Goal: Transaction & Acquisition: Purchase product/service

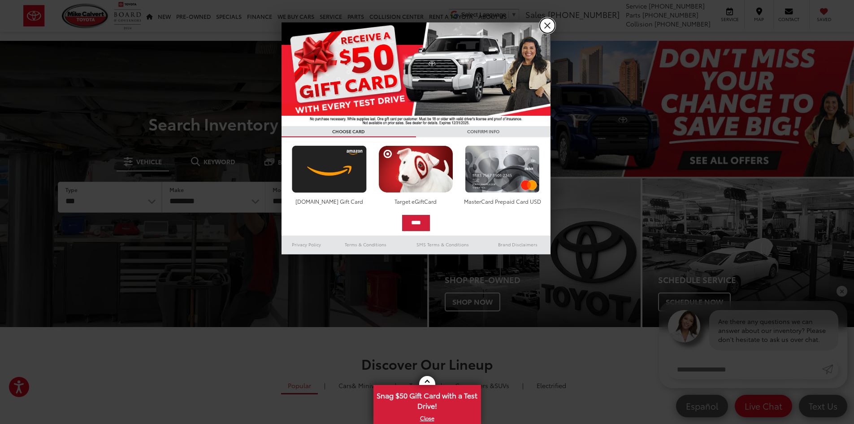
click at [546, 24] on link "X" at bounding box center [547, 25] width 15 height 15
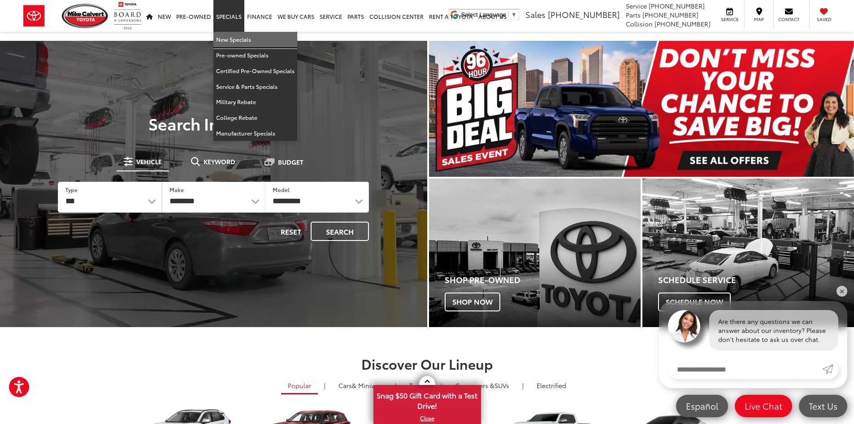
click at [244, 38] on link "New Specials" at bounding box center [255, 40] width 84 height 16
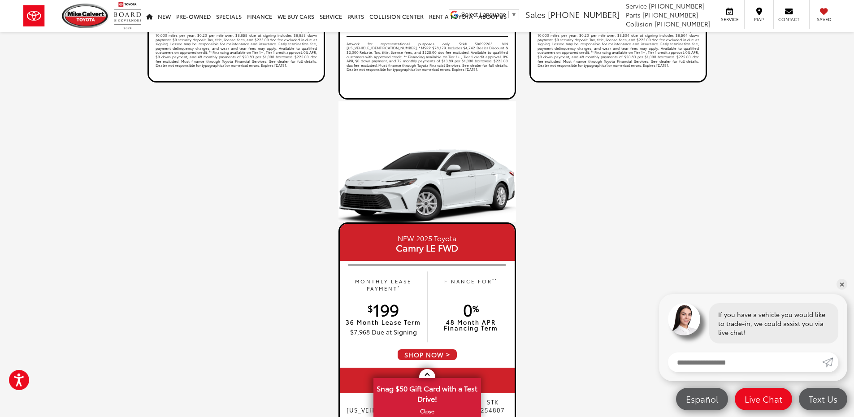
scroll to position [768, 0]
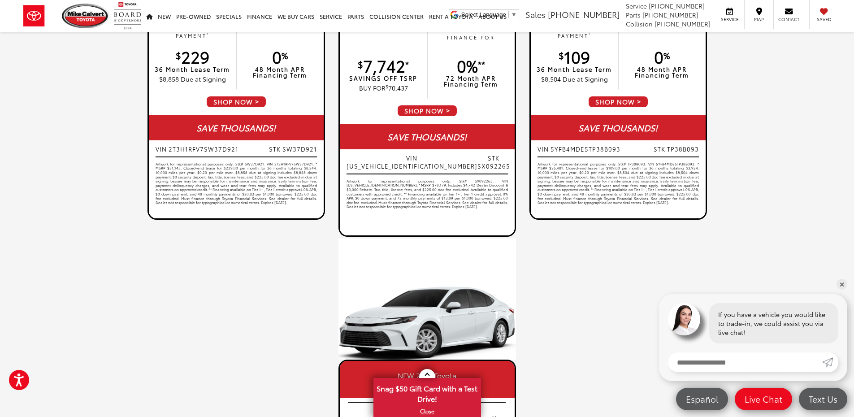
scroll to position [589, 0]
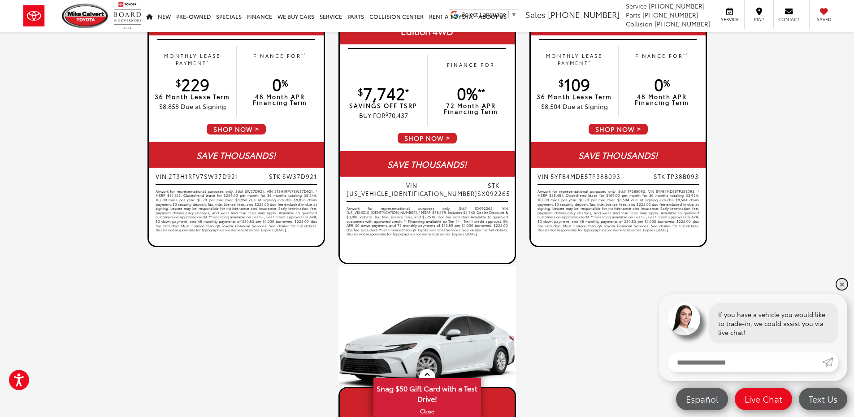
click at [842, 283] on link "✕" at bounding box center [842, 284] width 11 height 11
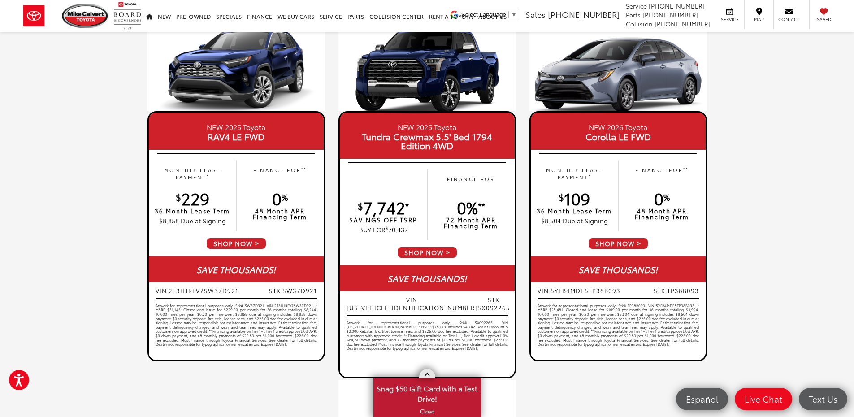
scroll to position [454, 0]
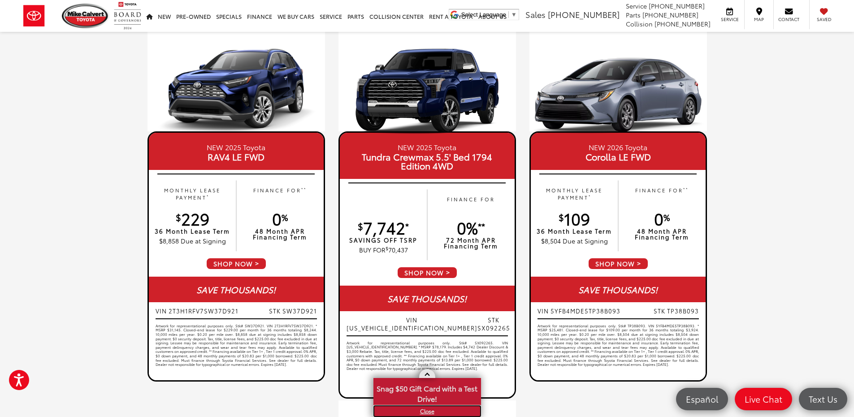
click at [428, 413] on link "X" at bounding box center [427, 411] width 106 height 10
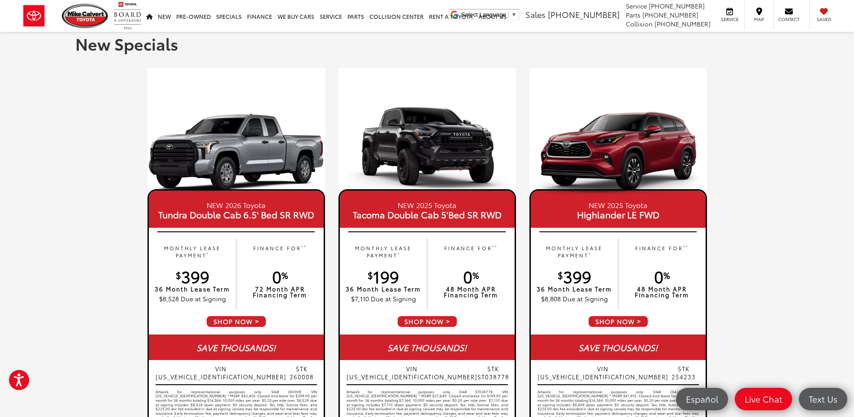
scroll to position [0, 0]
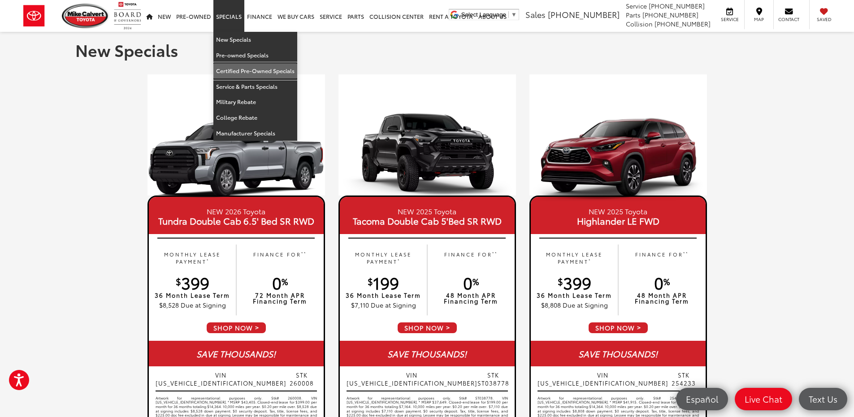
click at [273, 68] on link "Certified Pre-Owned Specials" at bounding box center [255, 71] width 84 height 16
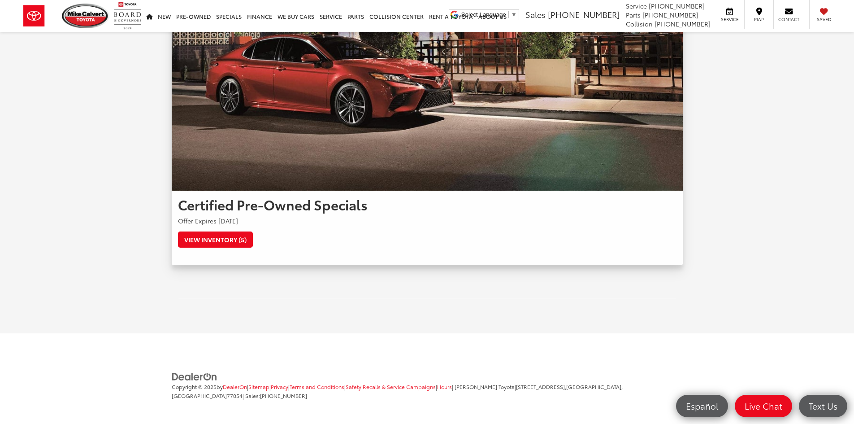
scroll to position [112, 0]
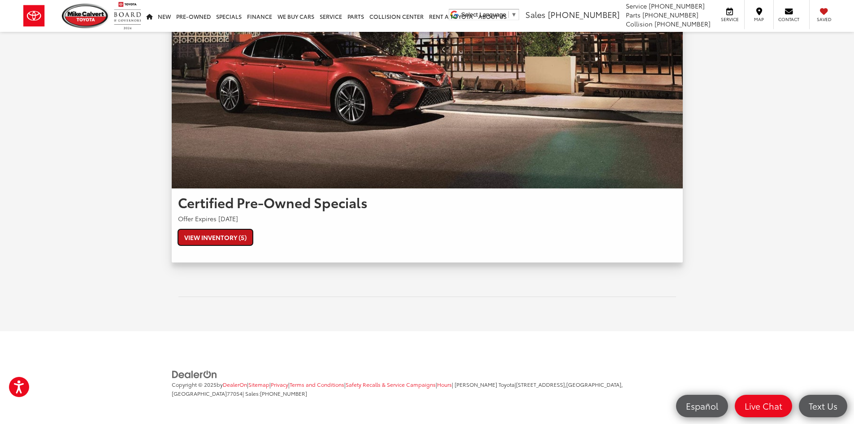
click at [214, 240] on link "View Inventory (5)" at bounding box center [215, 237] width 75 height 16
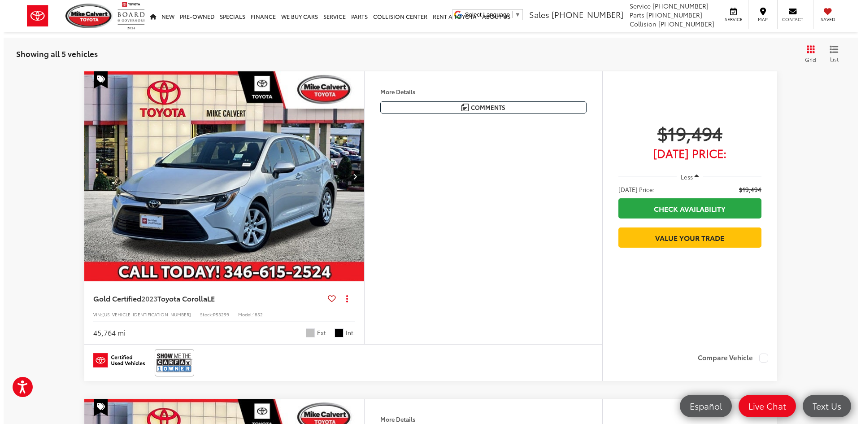
scroll to position [355, 0]
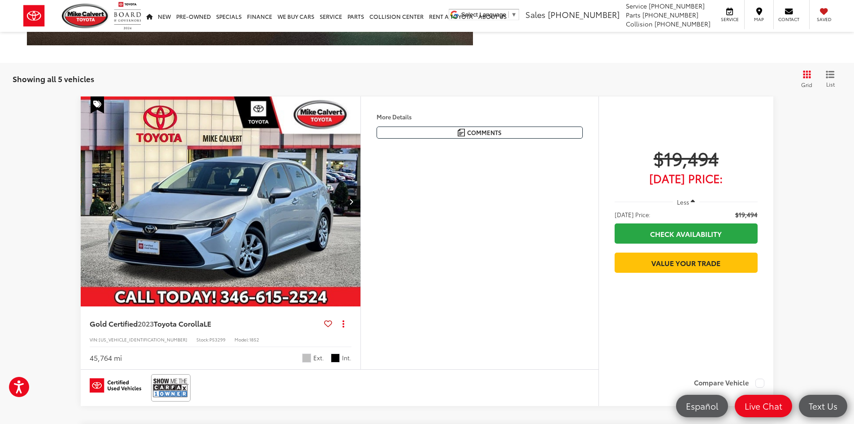
click at [0, 0] on button "More..." at bounding box center [0, 0] width 0 height 0
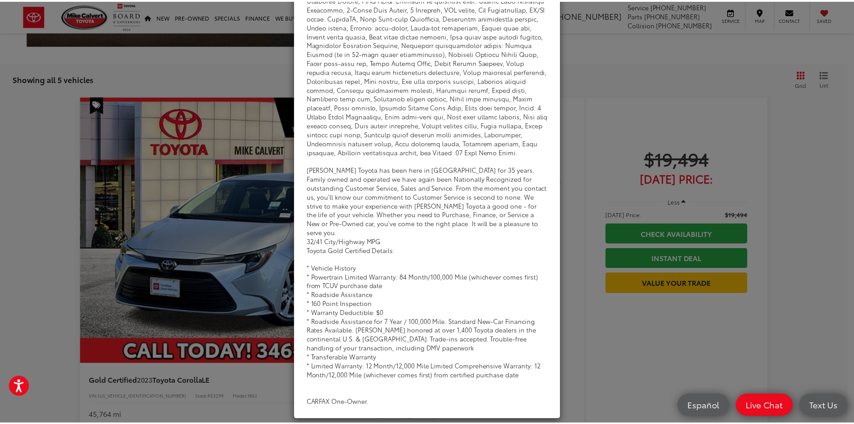
scroll to position [104, 0]
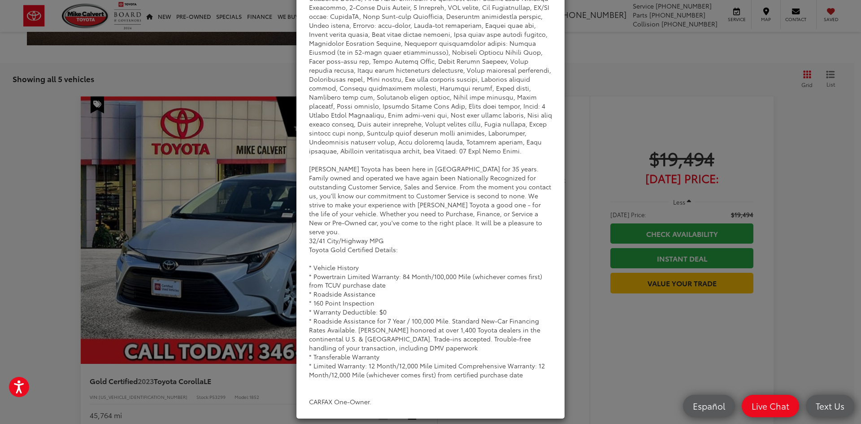
click at [663, 109] on div "Dealer Comments Mike Calvert Toyota has been here in Houston for 35 years. Fami…" at bounding box center [430, 212] width 861 height 424
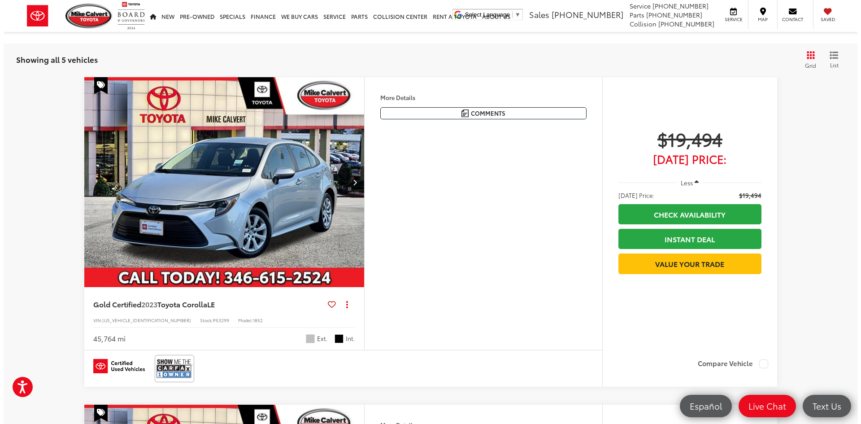
scroll to position [394, 0]
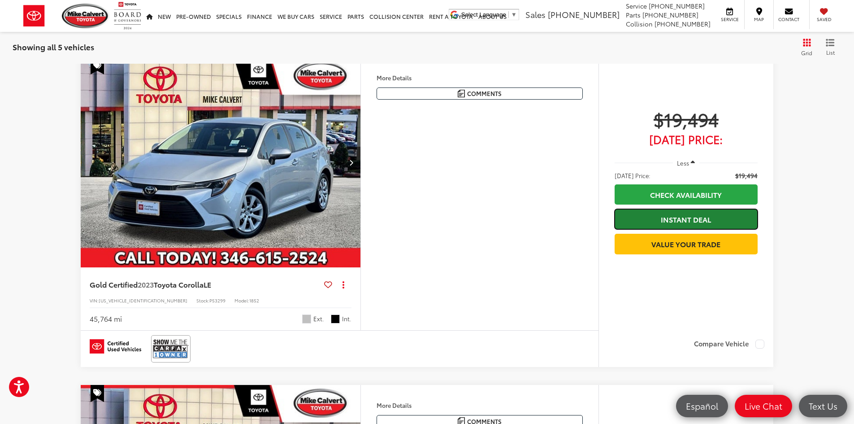
click at [699, 221] on link "Instant Deal" at bounding box center [686, 219] width 143 height 20
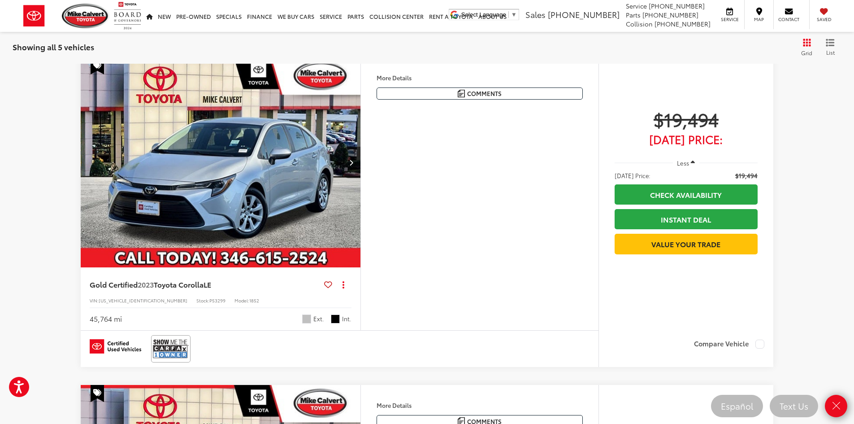
click at [611, 313] on div "$19,494 Today's Price: Less Today's Price: $19,494 Check Availability Instant D…" at bounding box center [686, 194] width 175 height 275
click at [604, 94] on div "$19,494 Today's Price: Less Today's Price: $19,494 Check Availability Instant D…" at bounding box center [686, 194] width 175 height 275
click at [604, 92] on div "$19,494 Today's Price: Less Today's Price: $19,494 Check Availability Instant D…" at bounding box center [686, 194] width 175 height 275
click at [0, 0] on button "More..." at bounding box center [0, 0] width 0 height 0
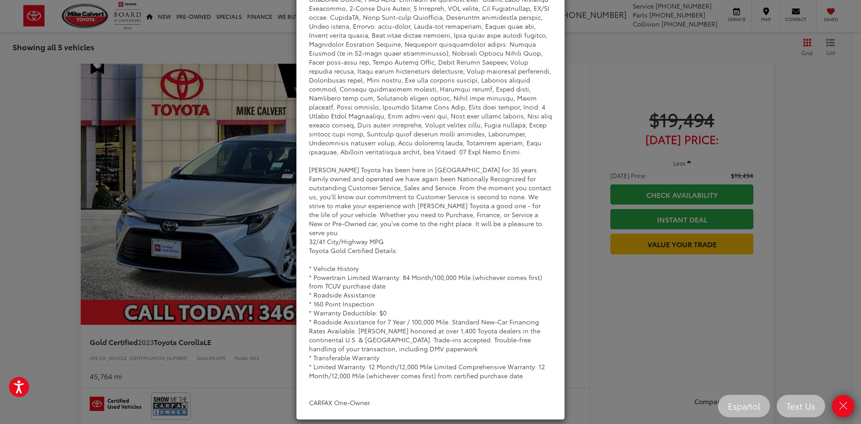
scroll to position [104, 0]
click at [579, 112] on div "Dealer Comments Mike Calvert Toyota has been here in Houston for 35 years. Fami…" at bounding box center [430, 212] width 861 height 424
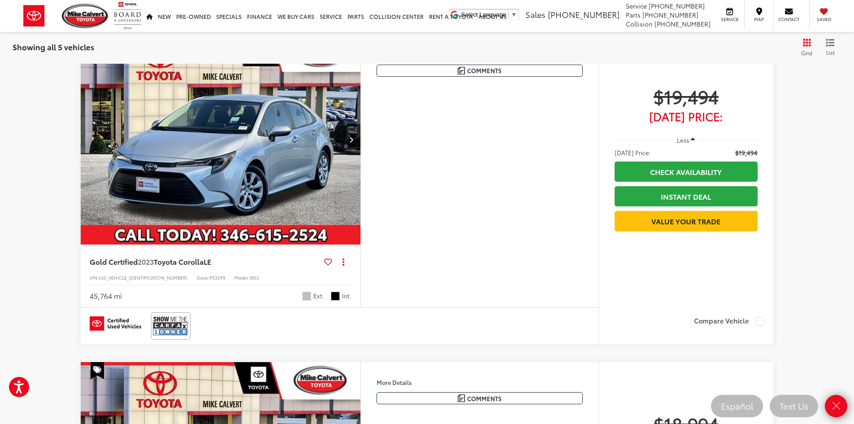
scroll to position [528, 0]
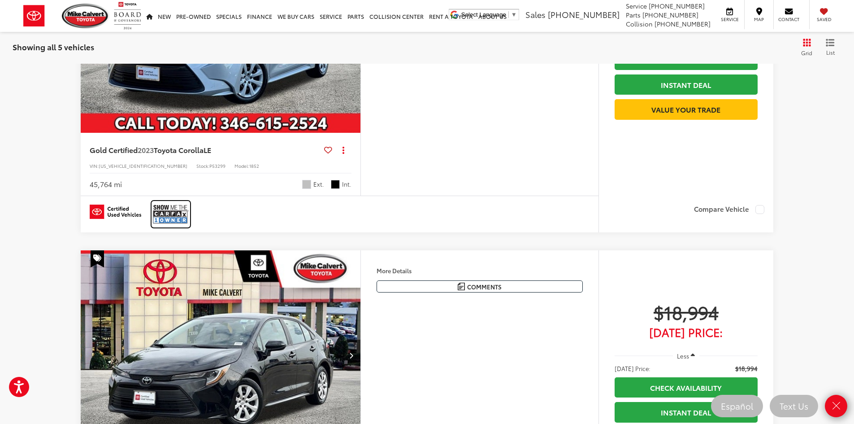
click at [171, 226] on img at bounding box center [171, 214] width 36 height 24
click at [619, 198] on div "$19,494 Today's Price: Less Today's Price: $19,494 Check Availability Instant D…" at bounding box center [686, 60] width 175 height 275
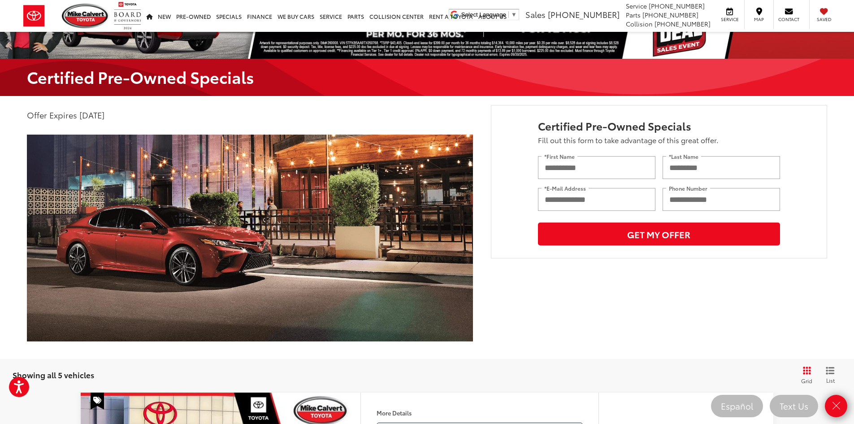
scroll to position [0, 0]
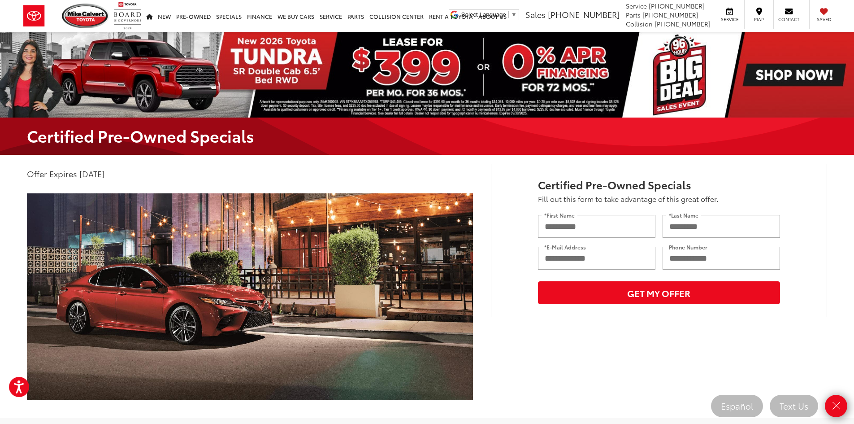
click at [501, 197] on div "Certified Pre-Owned Specials Fill out this form to take advantage of this great…" at bounding box center [659, 240] width 336 height 153
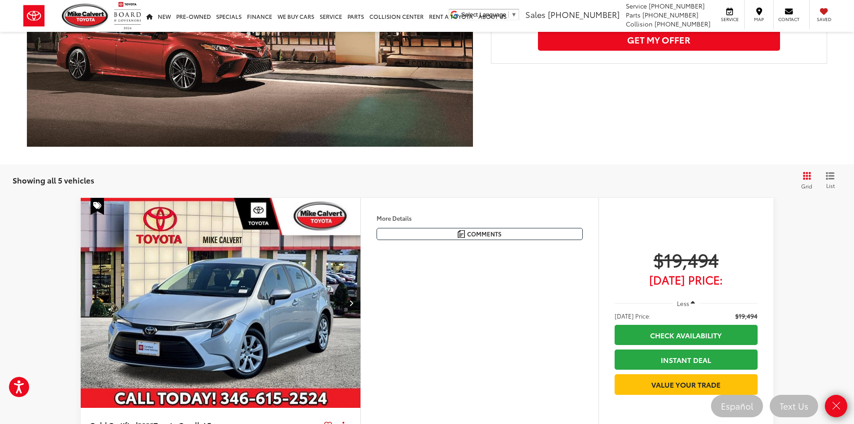
scroll to position [269, 0]
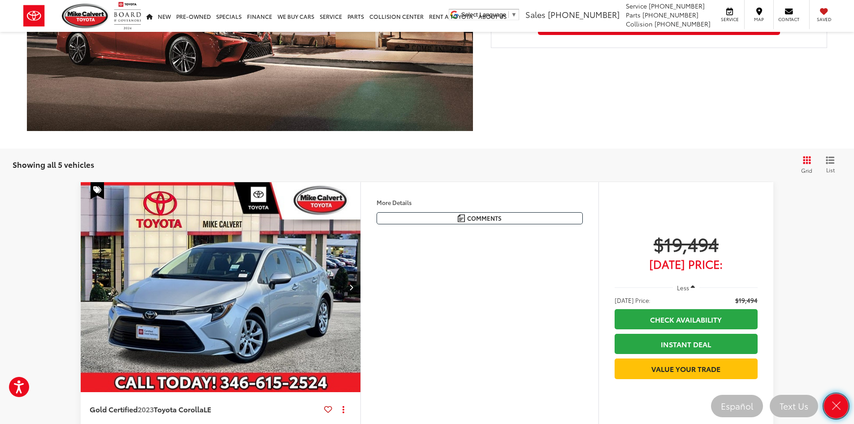
click at [838, 406] on icon "Close" at bounding box center [836, 406] width 13 height 13
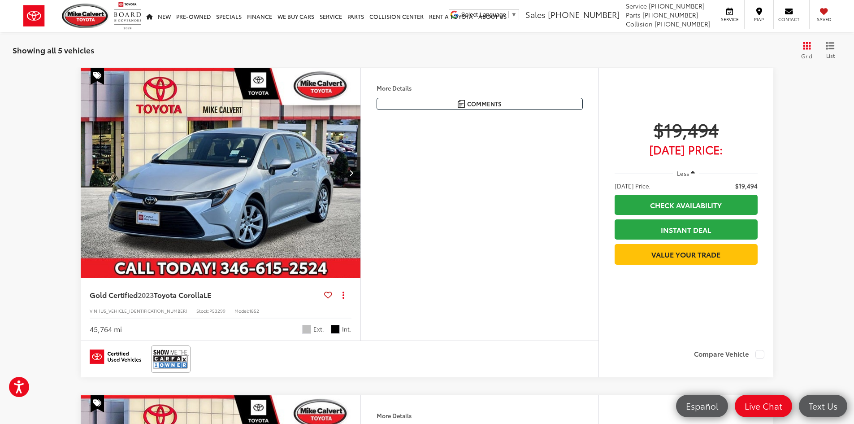
scroll to position [381, 0]
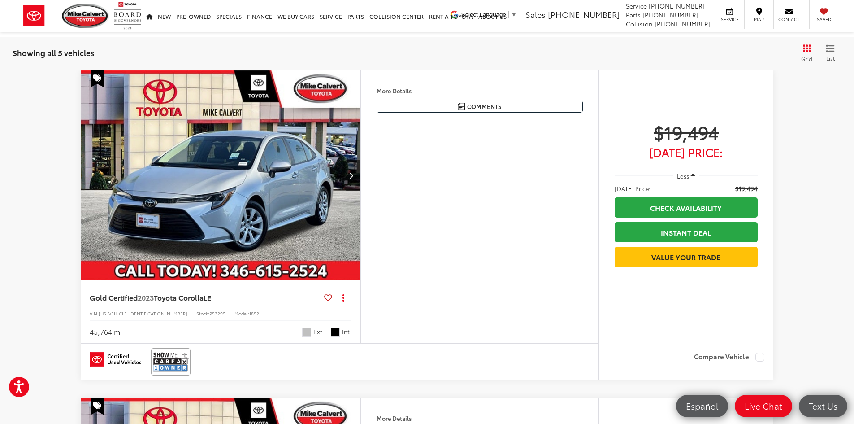
click at [685, 172] on button "Less" at bounding box center [686, 176] width 27 height 16
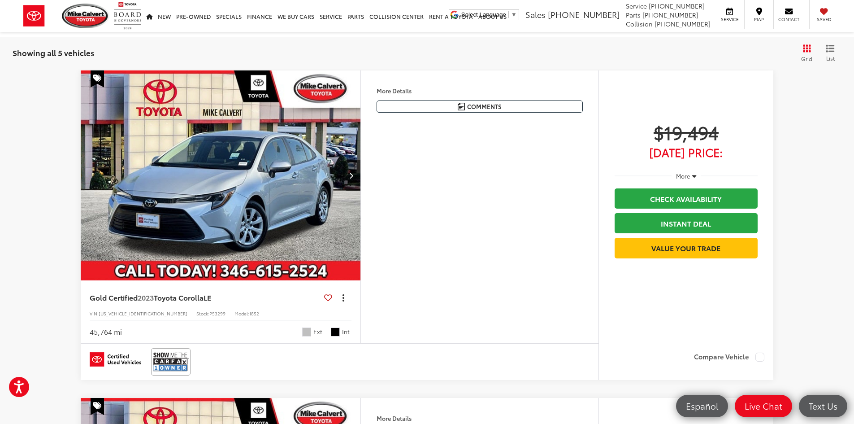
click at [344, 298] on icon "dropdown dots" at bounding box center [344, 297] width 2 height 2
click at [344, 301] on span "dropdown dots" at bounding box center [344, 297] width 2 height 7
click at [345, 250] on img "2023 Toyota Corolla LE 0" at bounding box center [220, 175] width 281 height 211
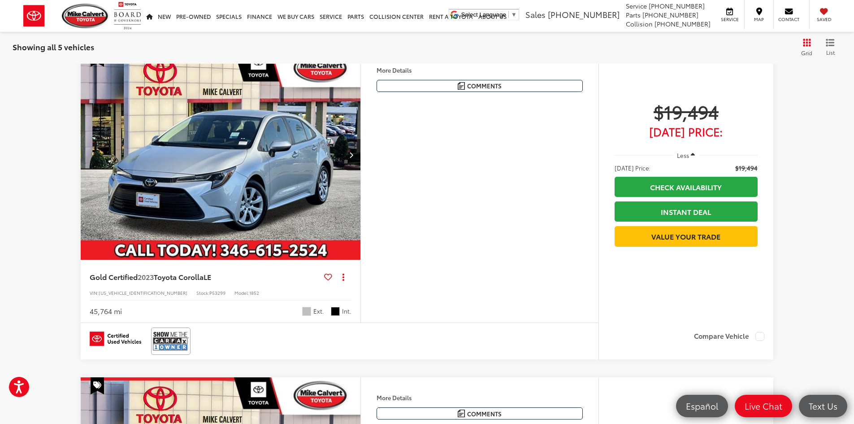
scroll to position [404, 0]
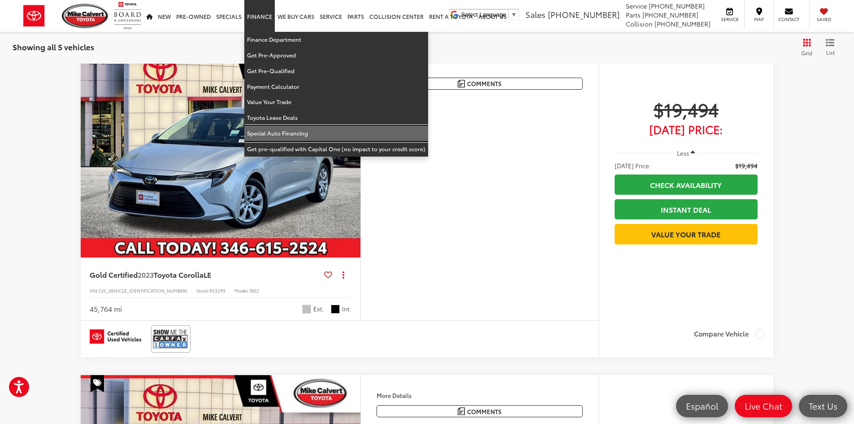
click at [284, 131] on link "Special Auto Financing" at bounding box center [336, 134] width 184 height 16
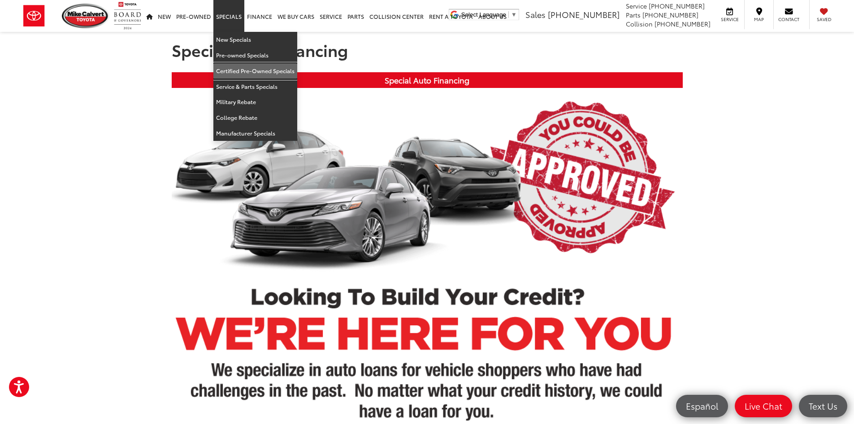
click at [255, 70] on link "Certified Pre-Owned Specials" at bounding box center [255, 71] width 84 height 16
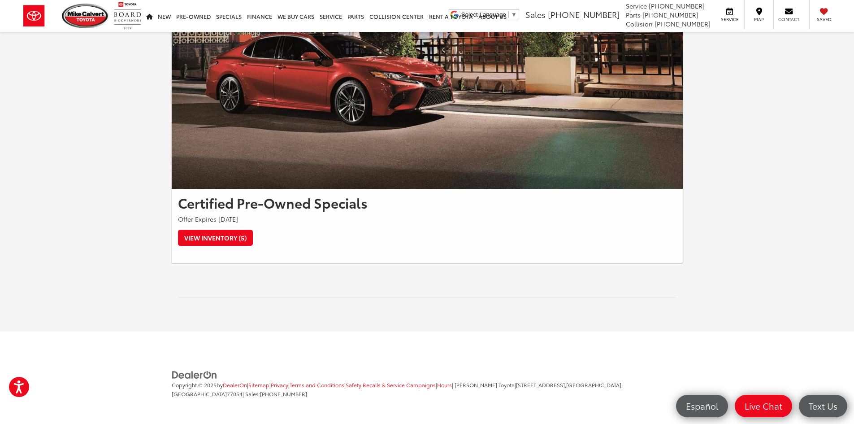
scroll to position [112, 0]
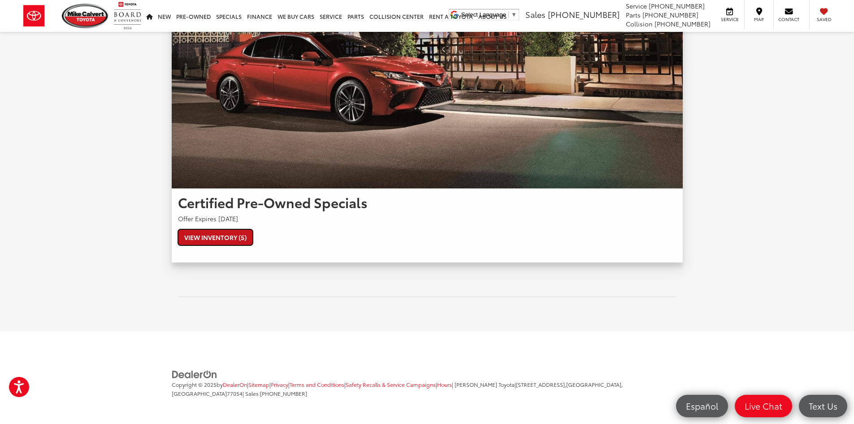
click at [243, 239] on link "View Inventory (5)" at bounding box center [215, 237] width 75 height 16
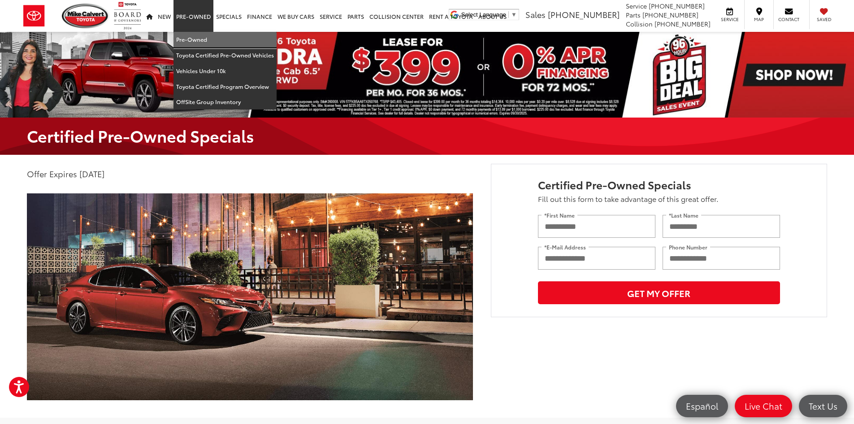
click at [195, 35] on link "Pre-Owned" at bounding box center [225, 40] width 103 height 16
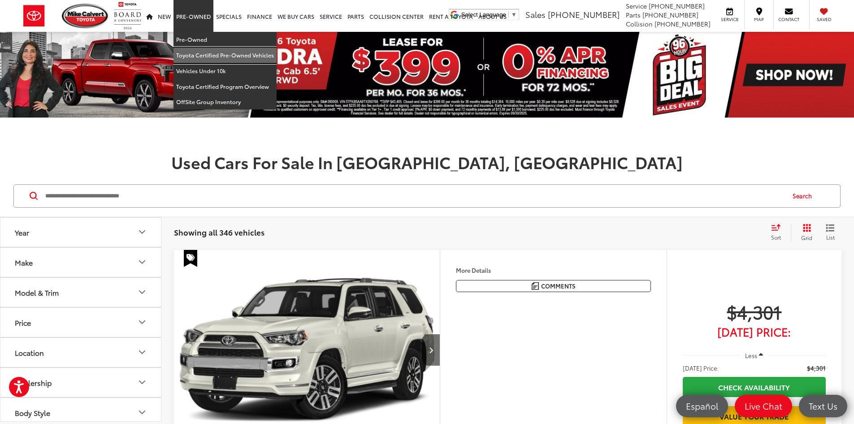
click at [204, 53] on link "Toyota Certified Pre-Owned Vehicles" at bounding box center [225, 56] width 103 height 16
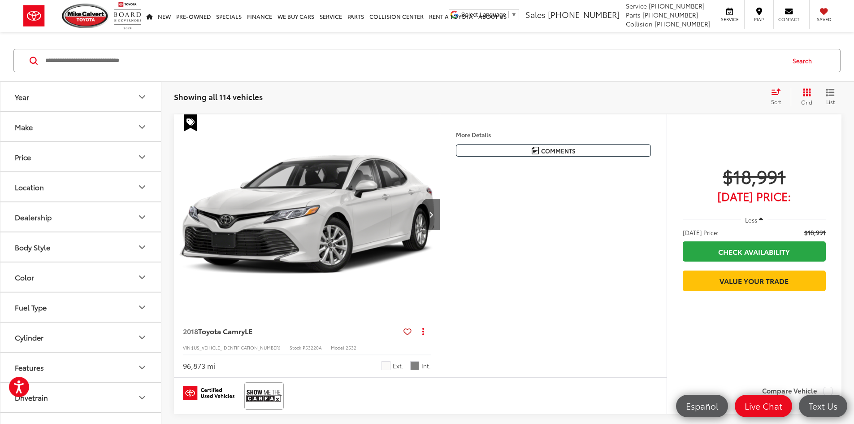
scroll to position [45, 0]
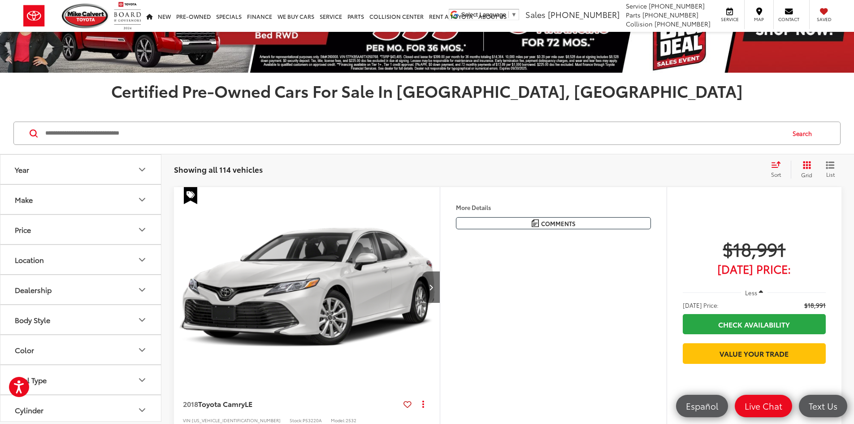
click at [787, 164] on div "Sort" at bounding box center [779, 170] width 24 height 18
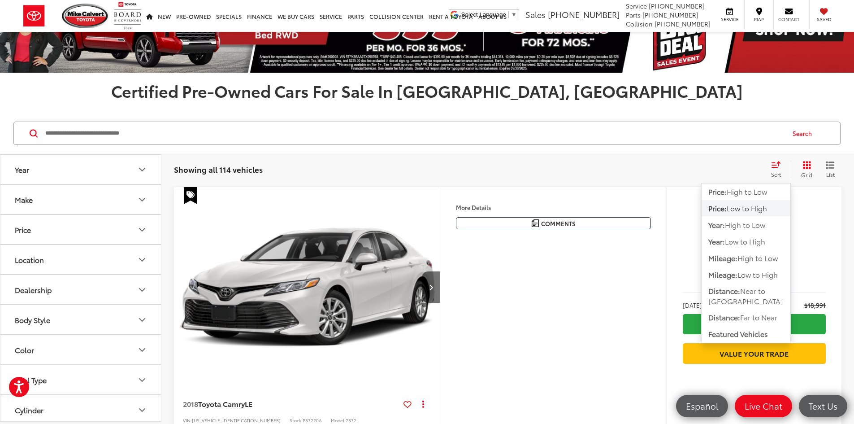
click at [752, 211] on span "Low to High" at bounding box center [747, 208] width 40 height 10
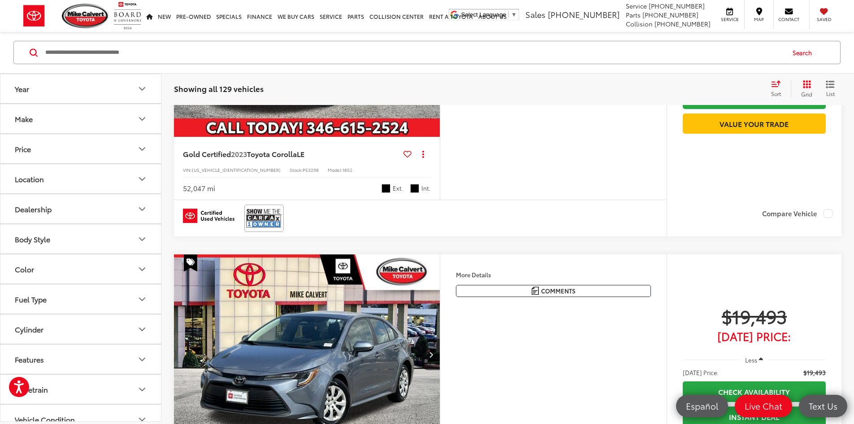
scroll to position [942, 0]
